Goal: Task Accomplishment & Management: Manage account settings

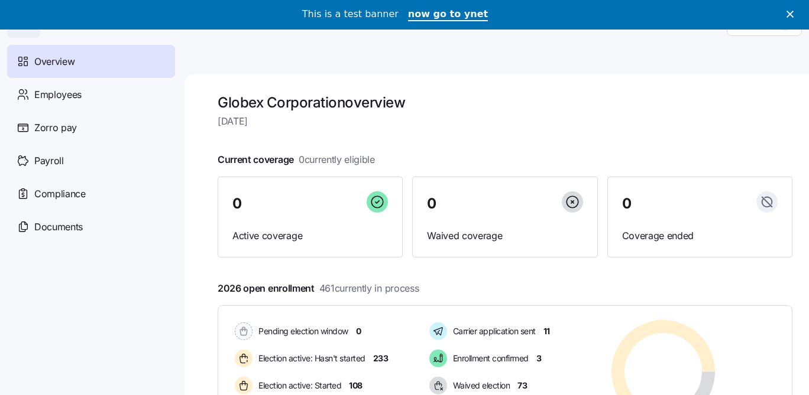
click at [789, 13] on icon "Close" at bounding box center [789, 14] width 7 height 7
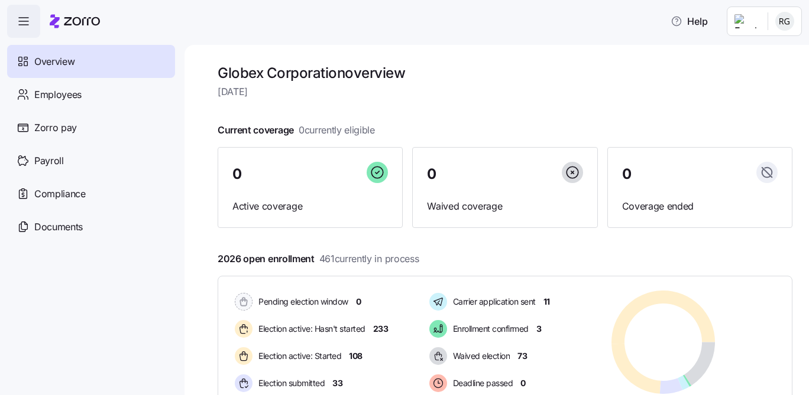
click at [789, 17] on html "Help Overview Employees Zorro pay Payroll Compliance Documents Globex Corporati…" at bounding box center [404, 194] width 809 height 388
click at [748, 97] on div "Log out" at bounding box center [752, 91] width 87 height 19
